Goal: Information Seeking & Learning: Check status

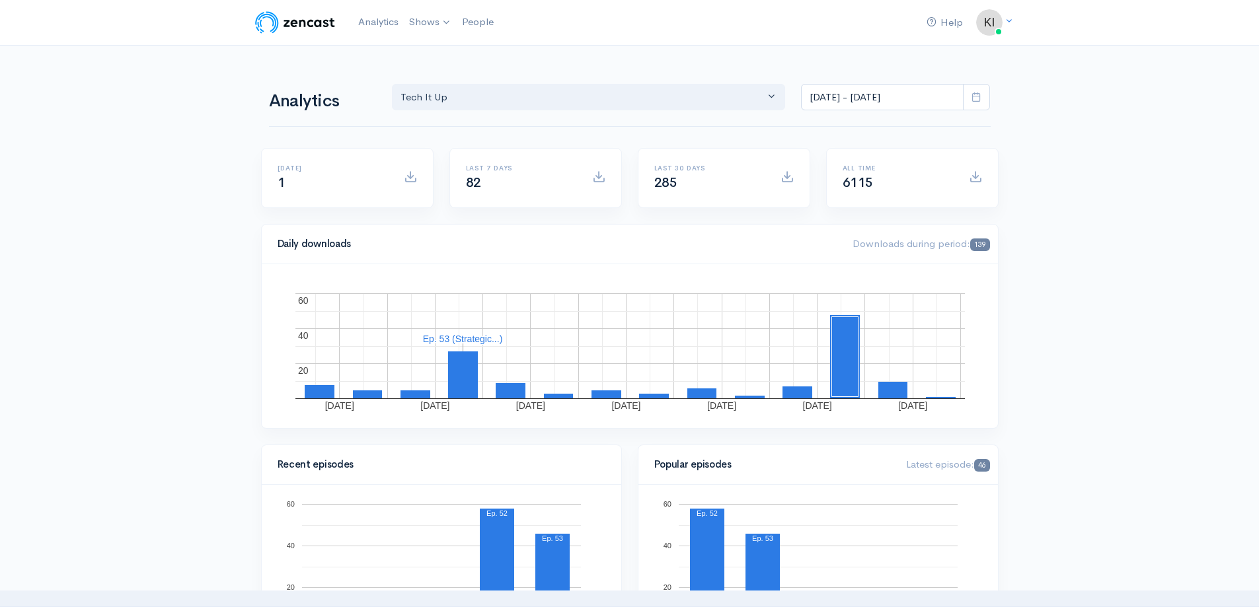
select select "7109"
click at [974, 89] on span at bounding box center [976, 97] width 27 height 27
click at [859, 288] on li "Custom Range" at bounding box center [848, 290] width 93 height 20
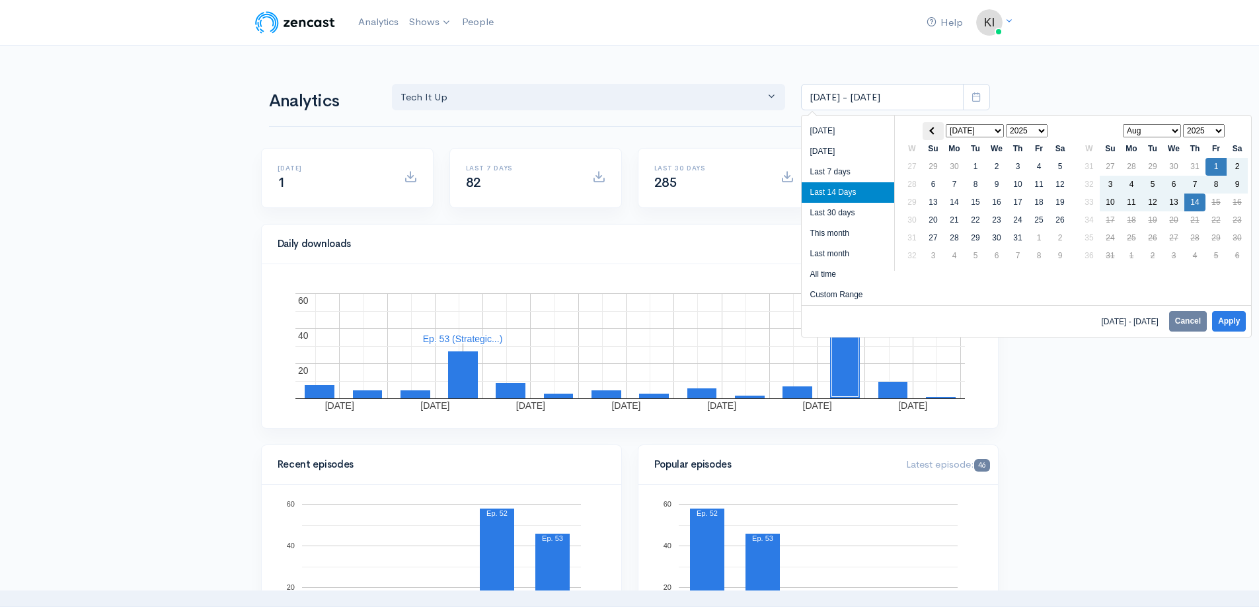
click at [927, 129] on th at bounding box center [933, 131] width 21 height 18
click at [927, 134] on th at bounding box center [933, 131] width 21 height 18
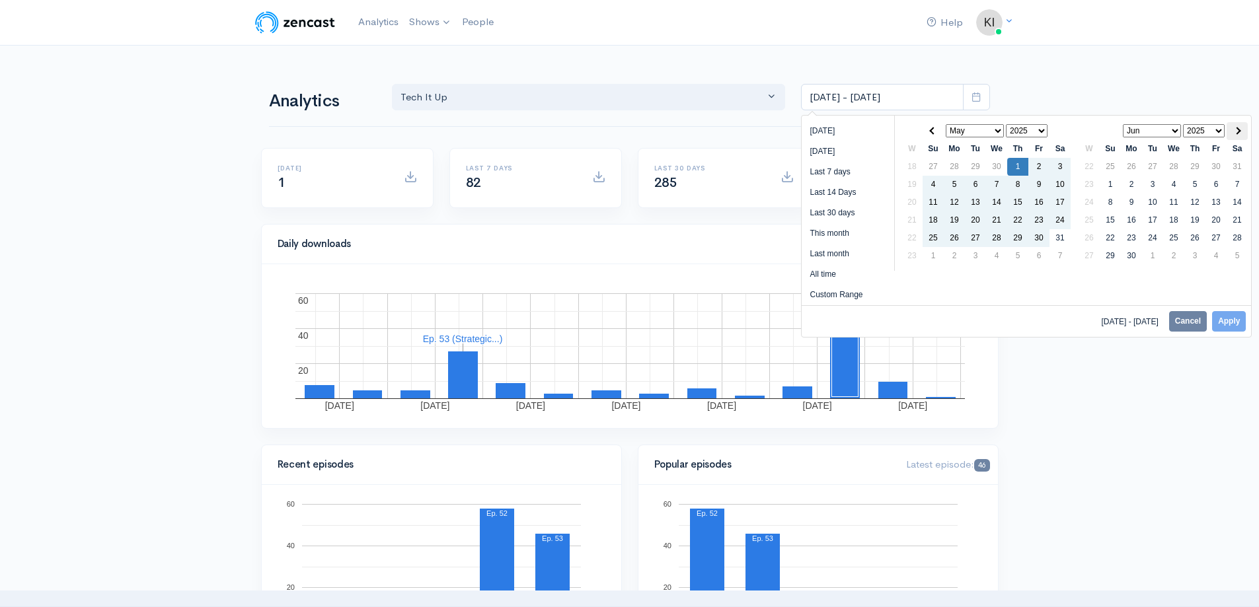
click at [1235, 132] on span at bounding box center [1236, 130] width 7 height 7
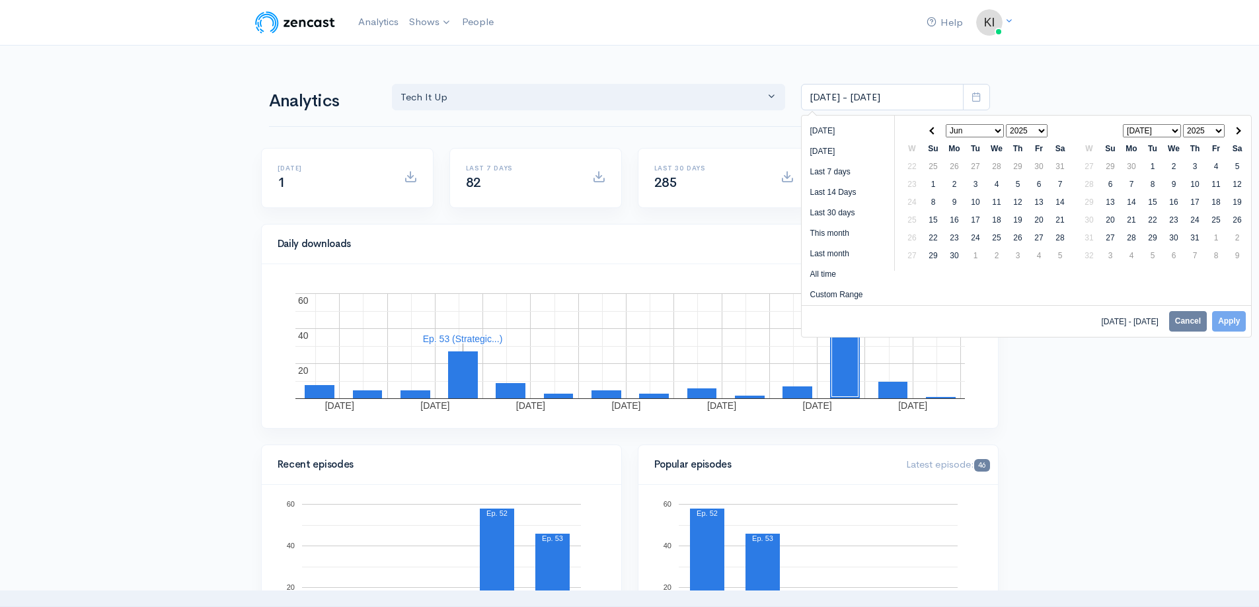
click at [1235, 132] on span at bounding box center [1236, 130] width 7 height 7
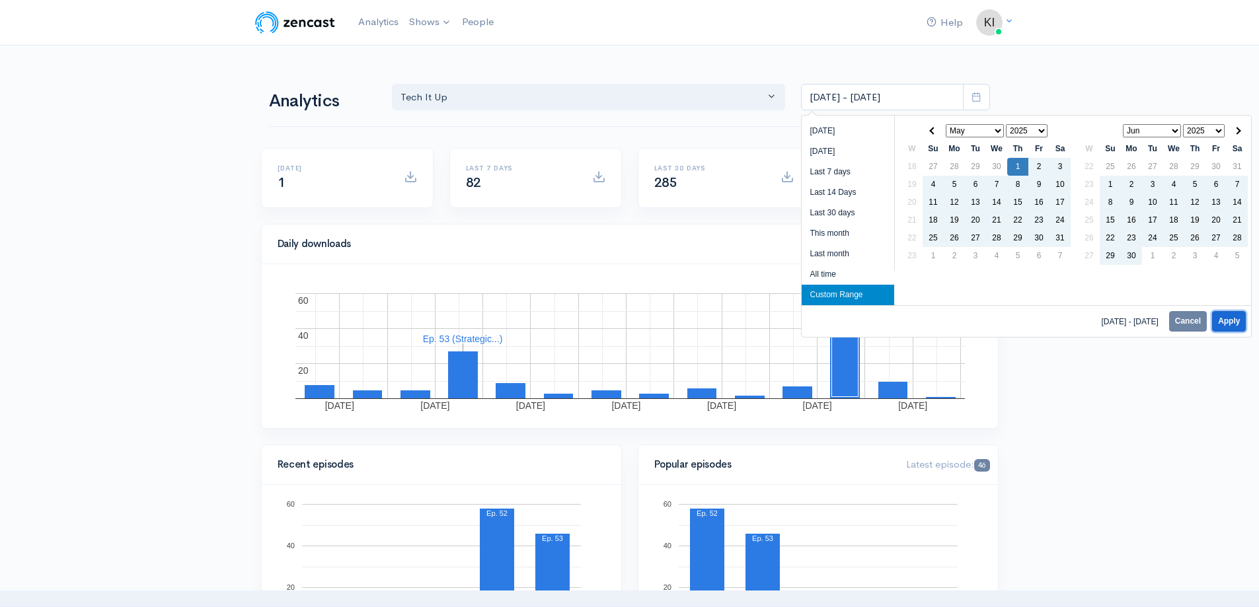
click at [1235, 319] on button "Apply" at bounding box center [1229, 321] width 34 height 20
type input "[DATE] - [DATE]"
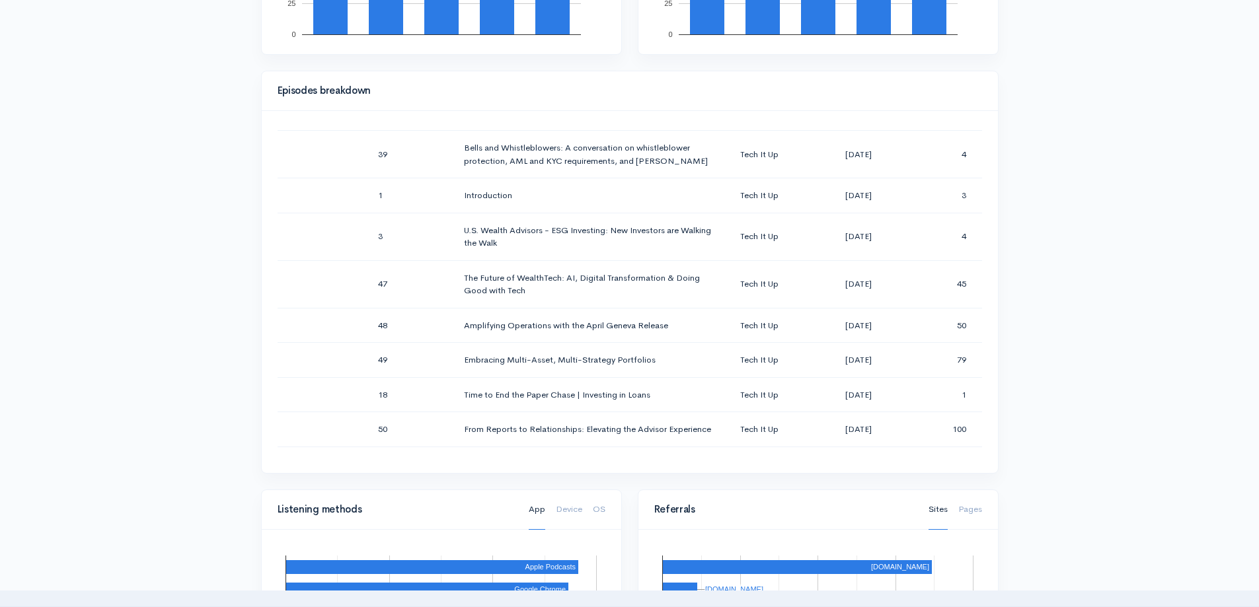
scroll to position [1190, 0]
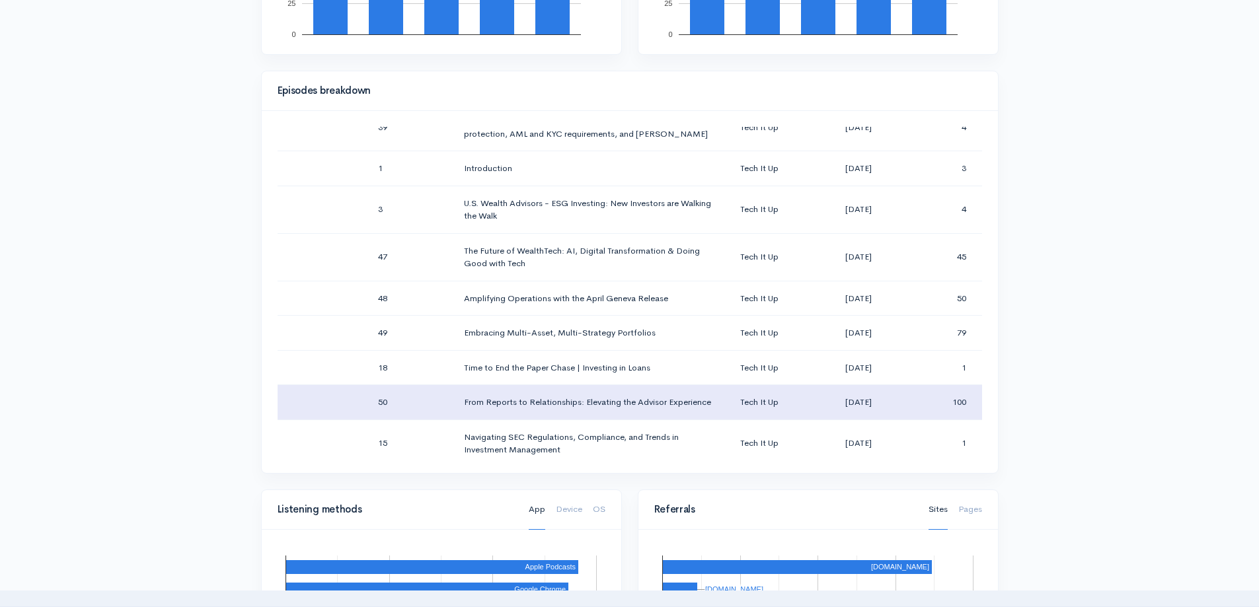
click at [921, 385] on td "100" at bounding box center [944, 402] width 76 height 35
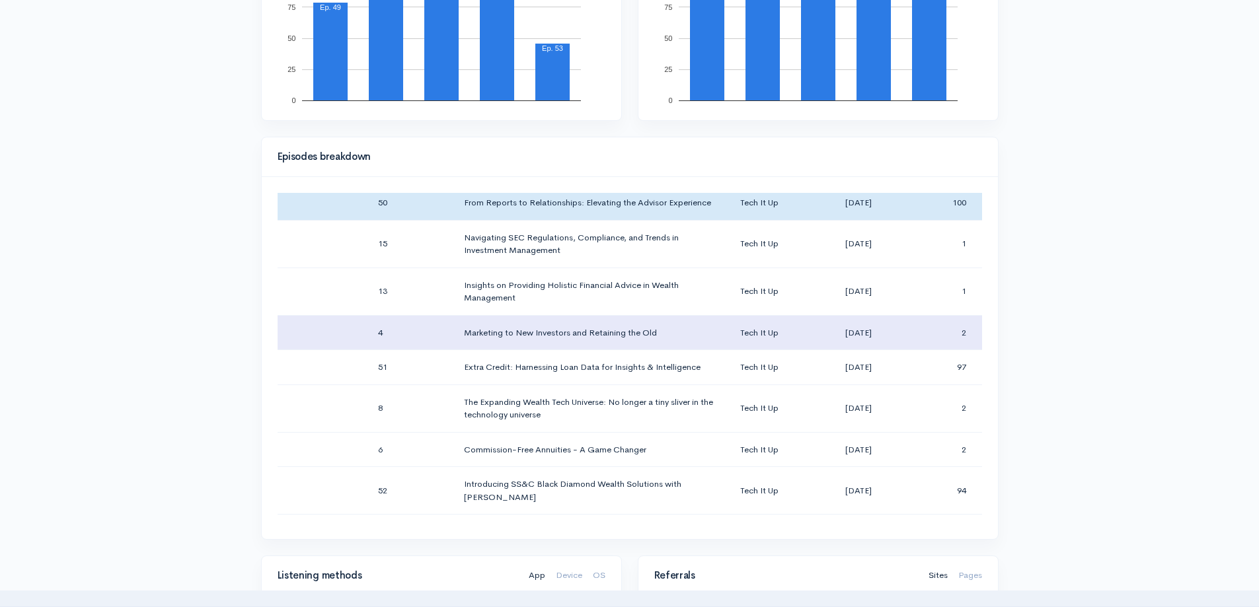
scroll to position [1389, 0]
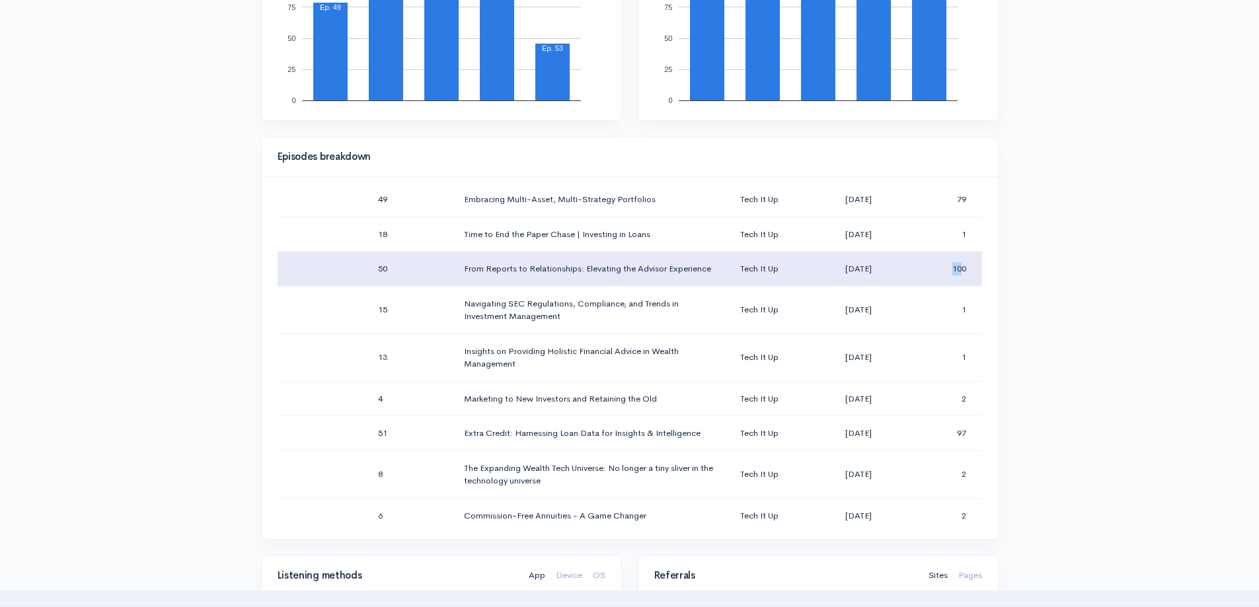
drag, startPoint x: 953, startPoint y: 227, endPoint x: 934, endPoint y: 227, distance: 19.2
click at [934, 252] on td "100" at bounding box center [944, 269] width 76 height 35
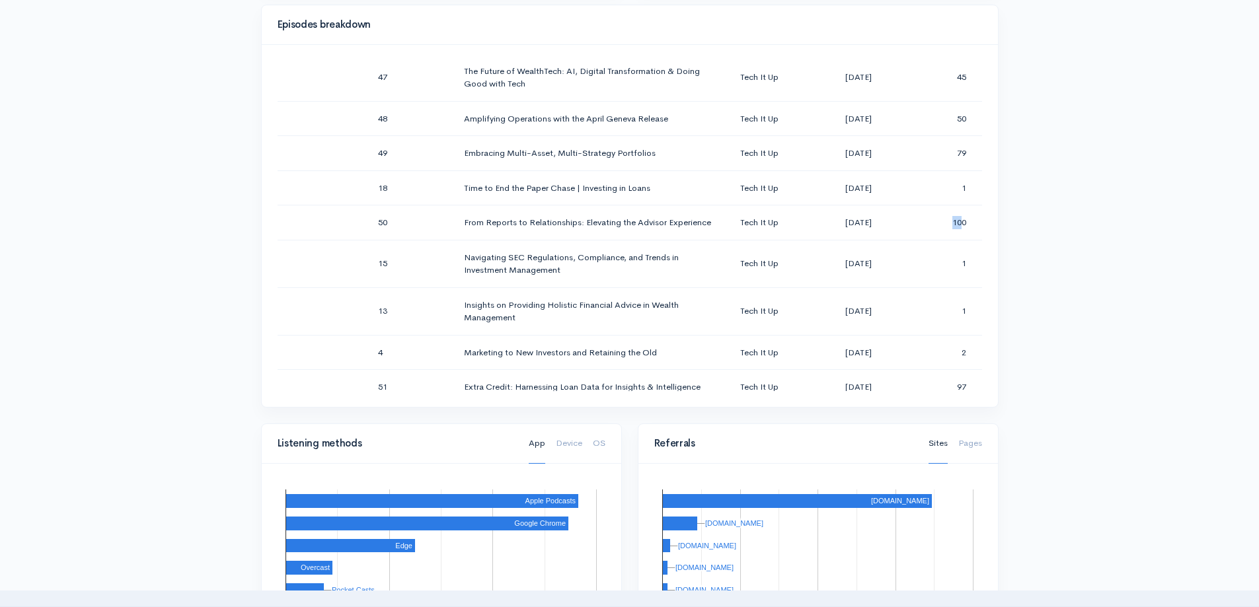
scroll to position [1323, 0]
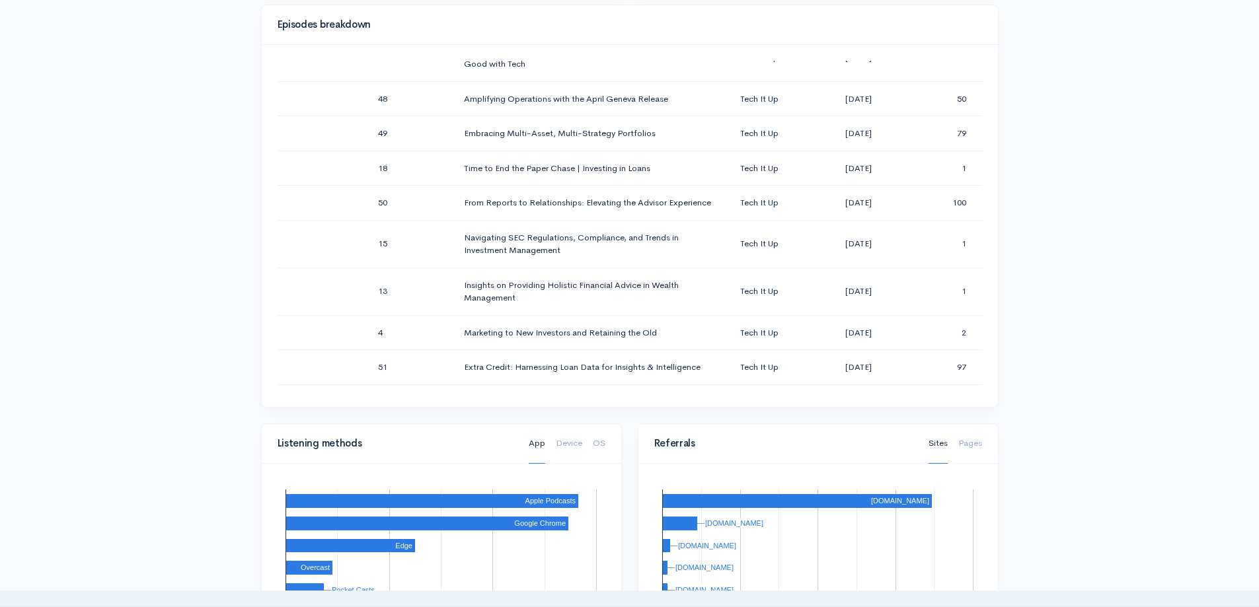
click at [1053, 189] on div "Help Notifications View all Your profile Team settings SS&C Marketing Current L…" at bounding box center [629, 275] width 1259 height 1873
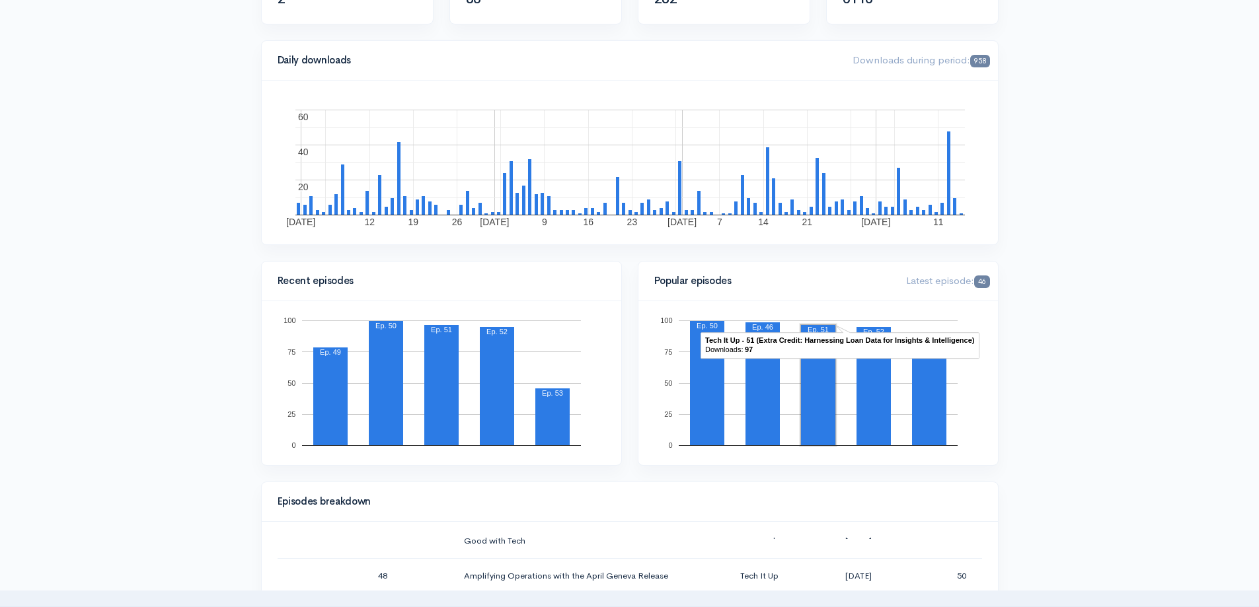
scroll to position [142, 0]
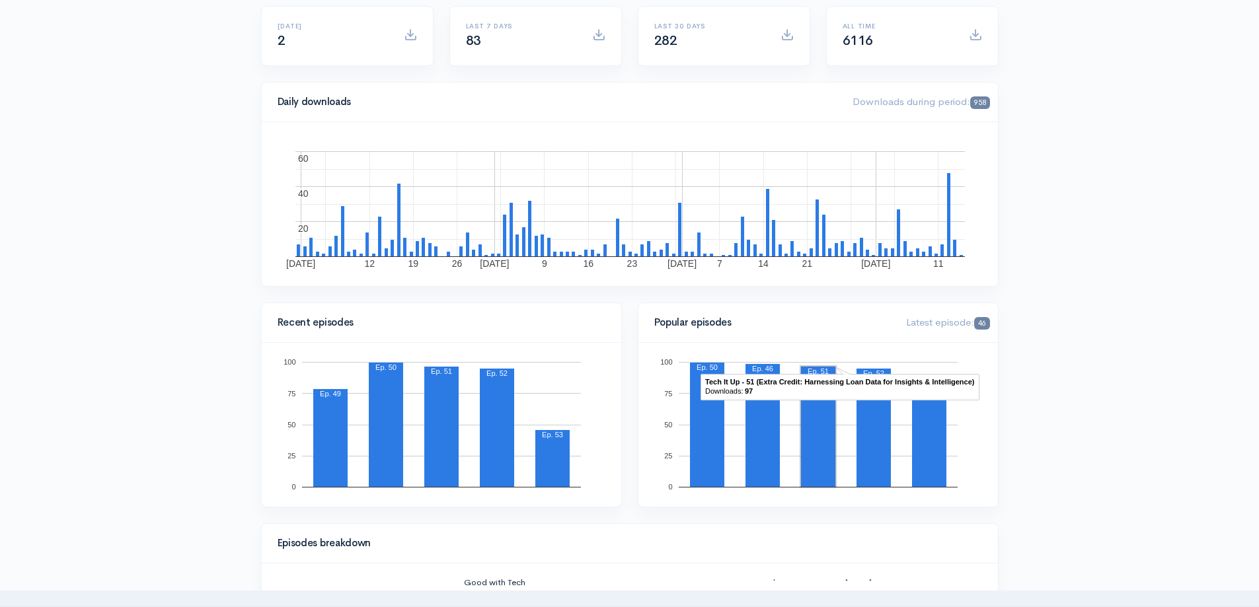
drag, startPoint x: 1070, startPoint y: 434, endPoint x: 1071, endPoint y: 414, distance: 19.2
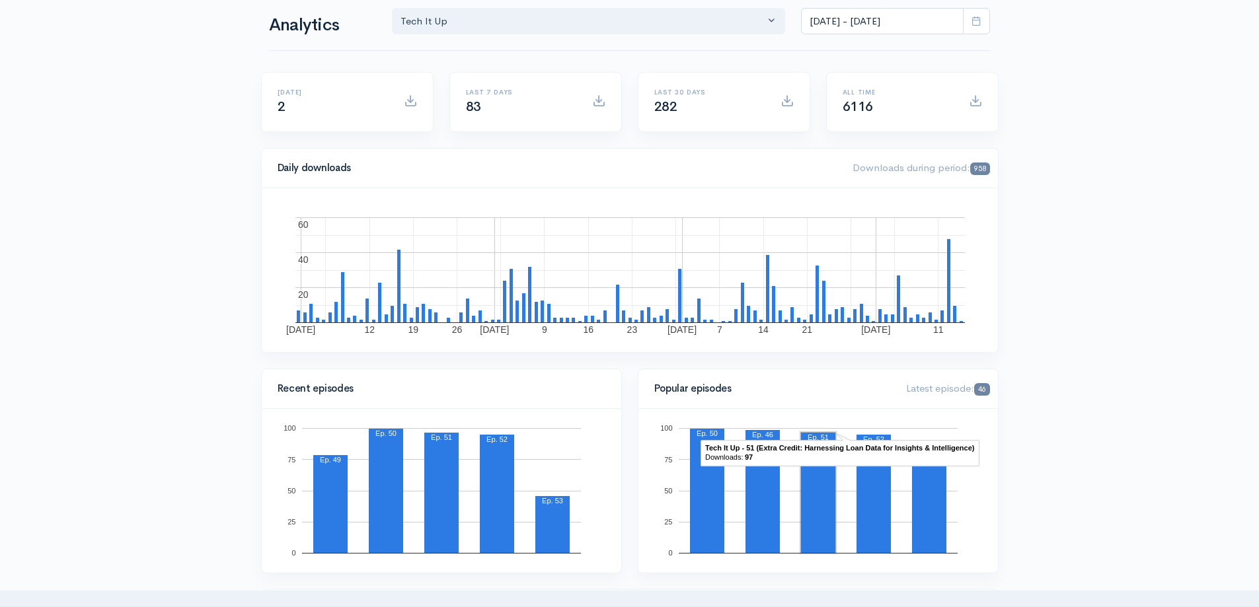
click at [627, 407] on div "Recent episodes 0 25 50 75 100 Ep. 49 Ep. 50 Ep. 51 Ep. 52 Ep. 53 Ep. 49" at bounding box center [441, 479] width 377 height 221
